Goal: Find contact information: Find contact information

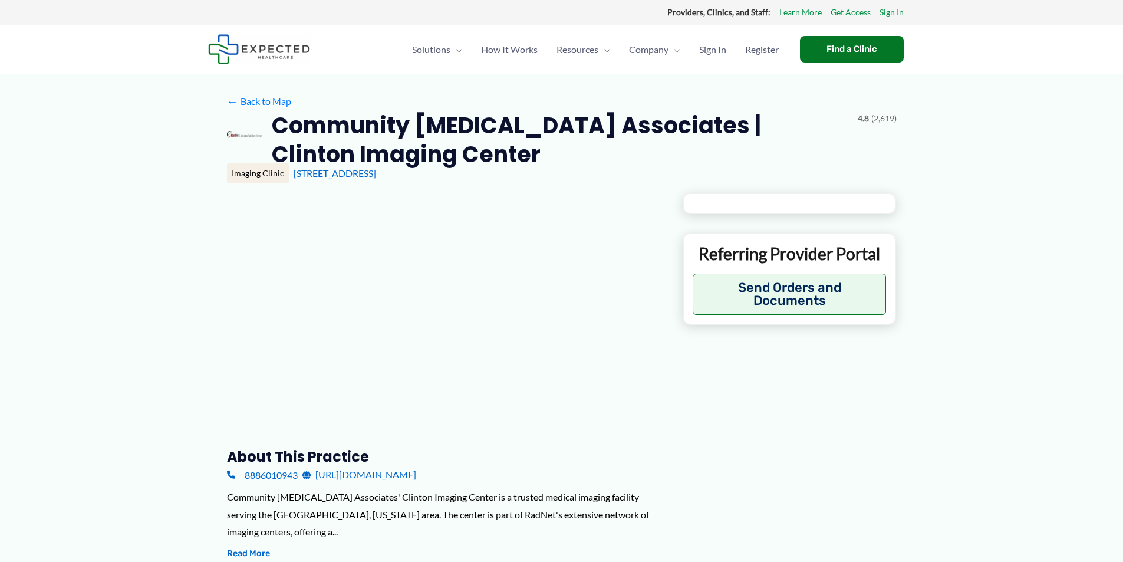
type input "**********"
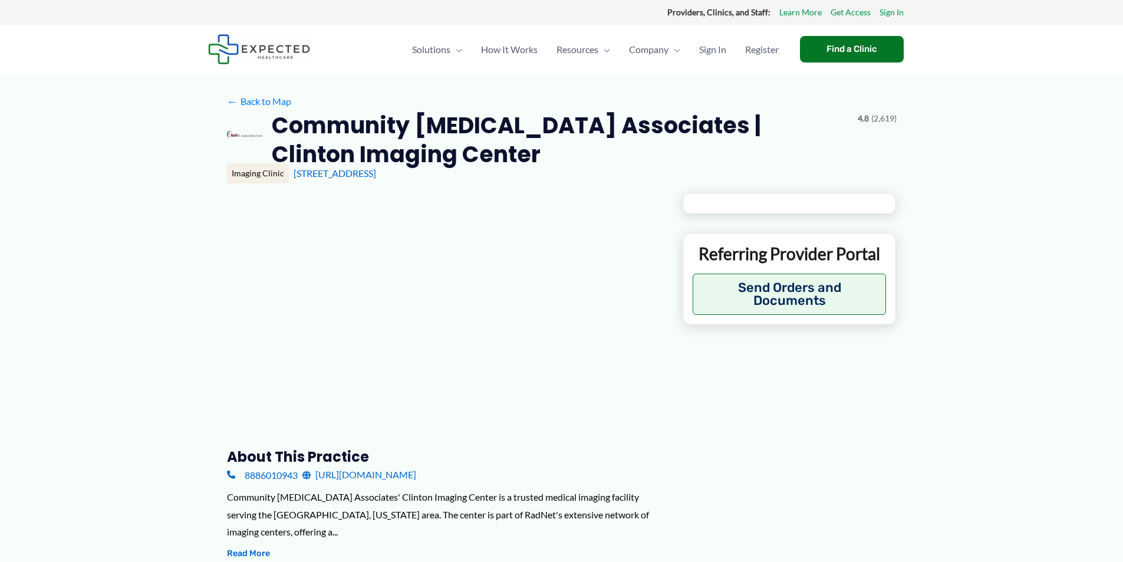
type input "**********"
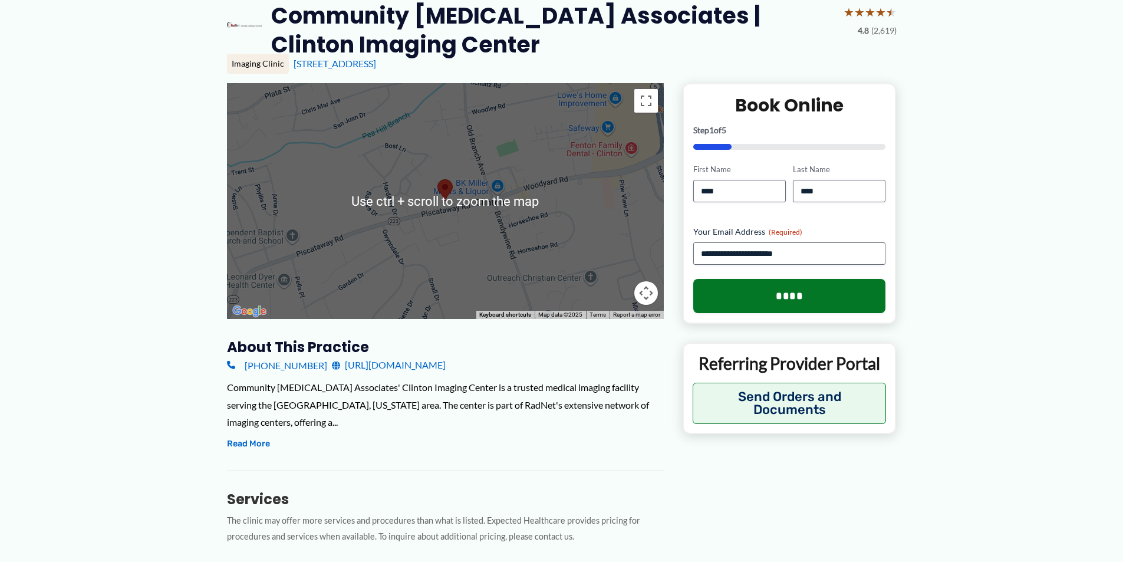
scroll to position [118, 0]
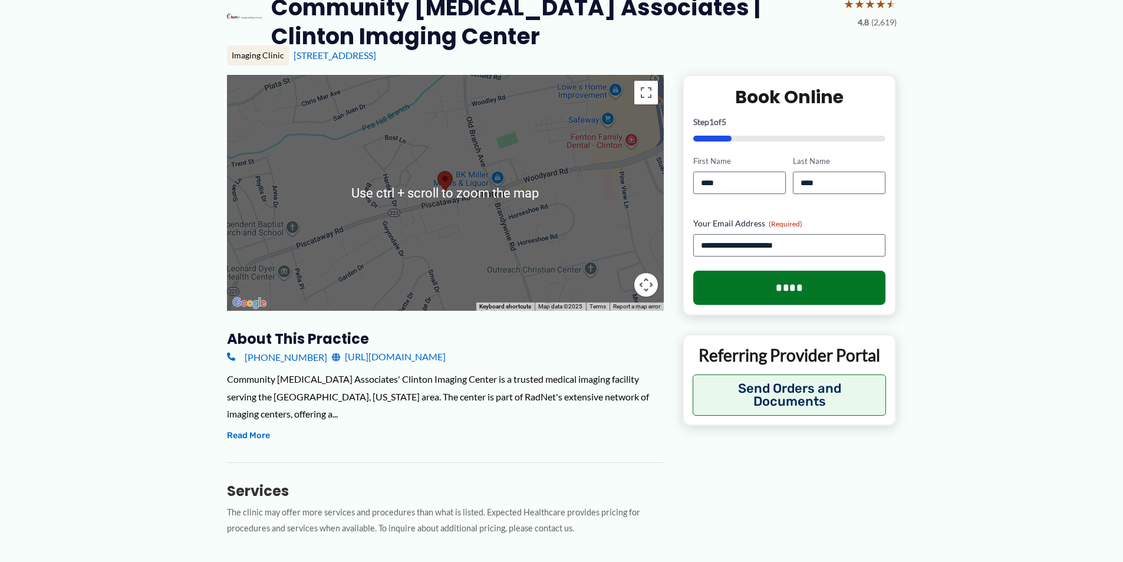
click at [496, 330] on h3 "About this practice" at bounding box center [445, 338] width 437 height 18
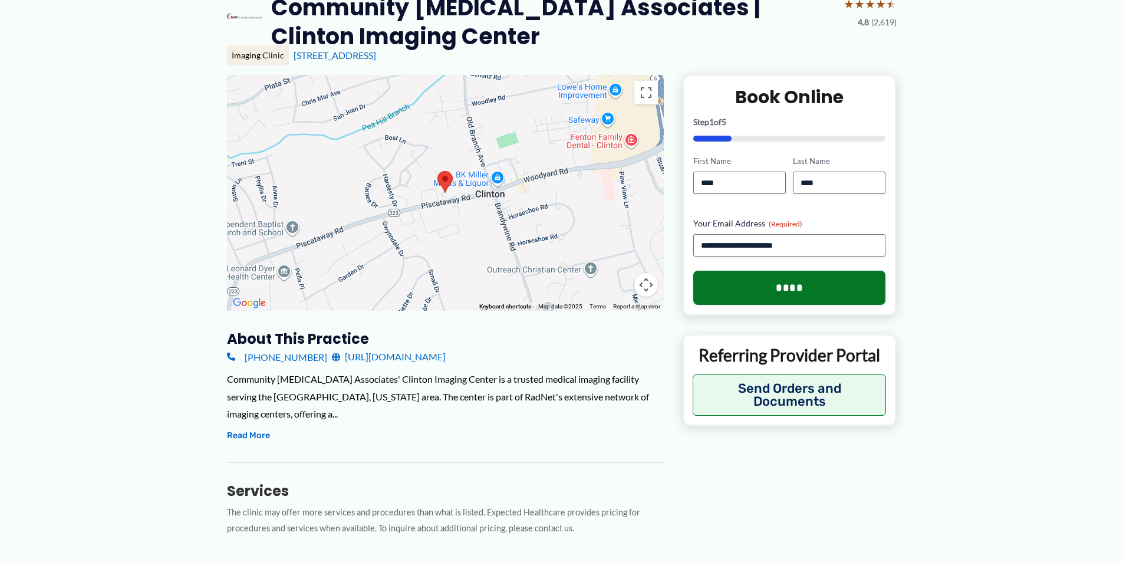
click at [288, 370] on div "Community [MEDICAL_DATA] Associates' Clinton Imaging Center is a trusted medica…" at bounding box center [445, 396] width 437 height 52
click at [384, 346] on h3 "About this practice" at bounding box center [445, 338] width 437 height 18
click at [377, 344] on h3 "About this practice" at bounding box center [445, 338] width 437 height 18
click at [385, 370] on div "Community [MEDICAL_DATA] Associates' Clinton Imaging Center is a trusted medica…" at bounding box center [445, 396] width 437 height 52
click at [404, 332] on h3 "About this practice" at bounding box center [445, 338] width 437 height 18
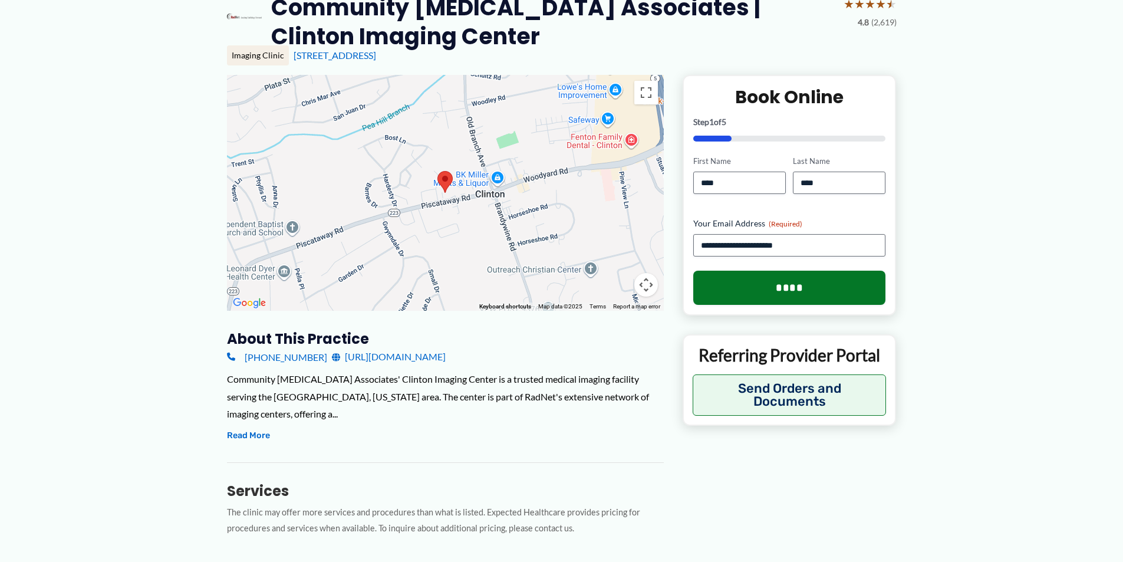
click at [358, 372] on div "Community [MEDICAL_DATA] Associates' Clinton Imaging Center is a trusted medica…" at bounding box center [445, 396] width 437 height 52
click at [424, 371] on div "Community [MEDICAL_DATA] Associates' Clinton Imaging Center is a trusted medica…" at bounding box center [445, 396] width 437 height 52
click at [445, 355] on link "[URL][DOMAIN_NAME]" at bounding box center [389, 357] width 114 height 18
